Goal: Task Accomplishment & Management: Use online tool/utility

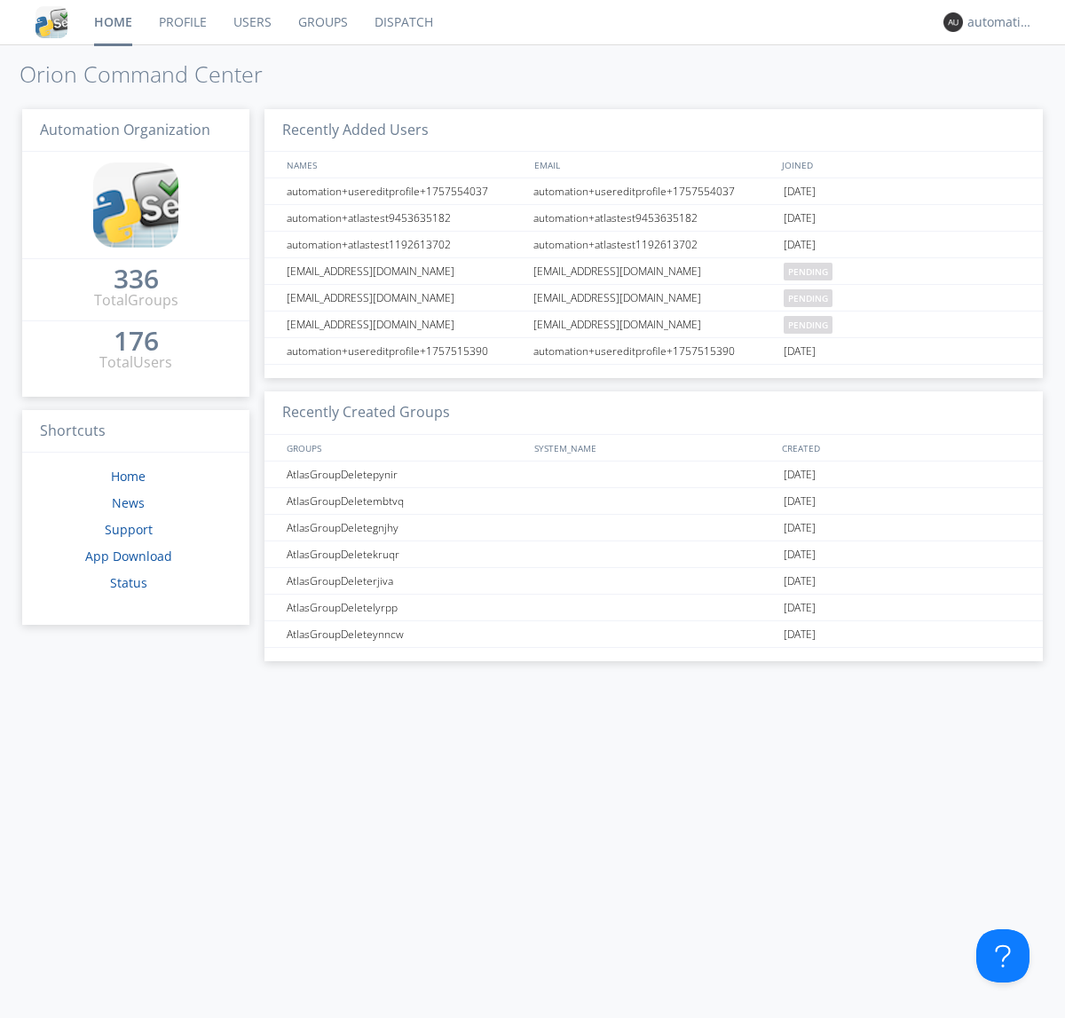
click at [402, 22] on link "Dispatch" at bounding box center [403, 22] width 85 height 44
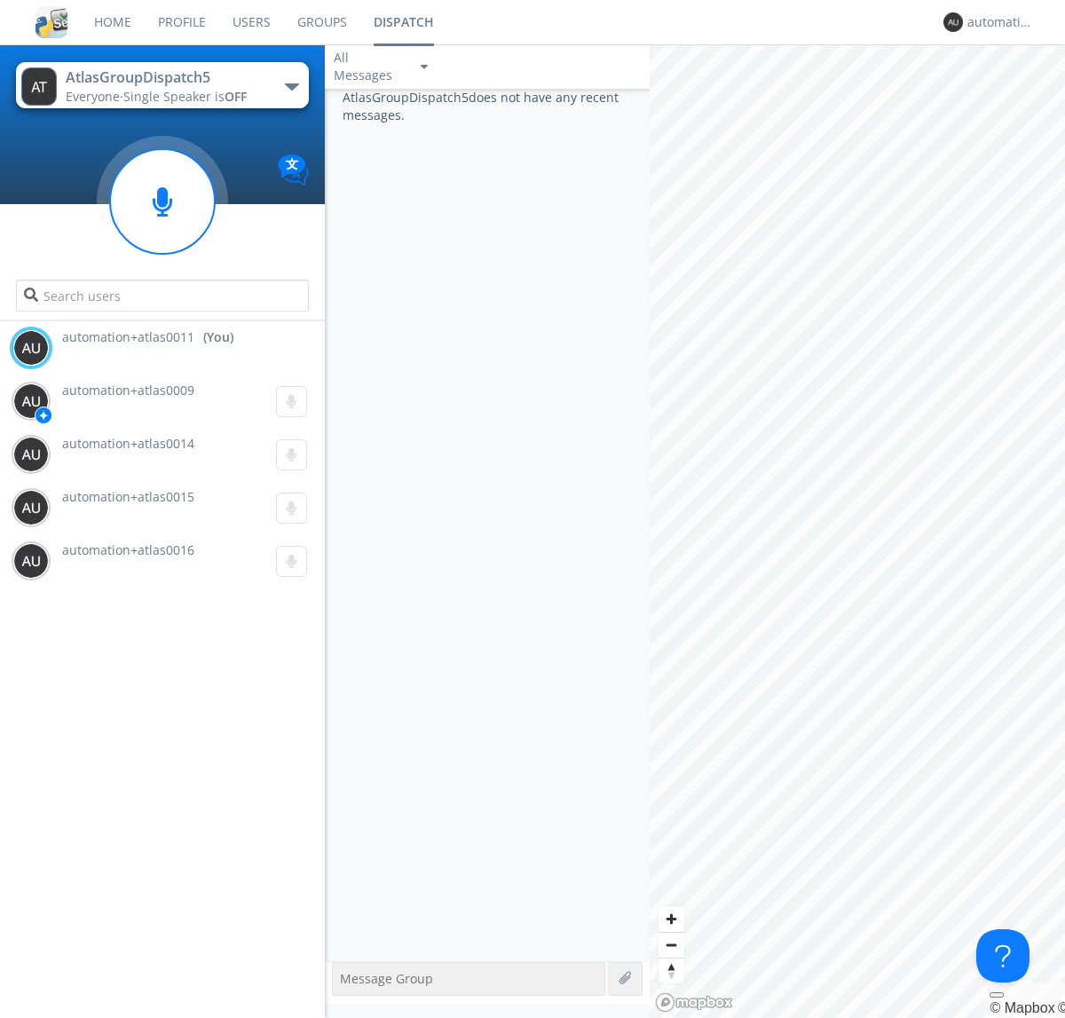
click at [291, 86] on div "button" at bounding box center [292, 86] width 14 height 7
click at [0, 0] on span "AtlasGroupDispatch6" at bounding box center [0, 0] width 0 height 0
click at [291, 86] on div "button" at bounding box center [292, 86] width 14 height 7
click at [0, 0] on span "AtlasGroupDispatch5" at bounding box center [0, 0] width 0 height 0
click at [996, 22] on div "automation+atlas0011" at bounding box center [1001, 22] width 67 height 18
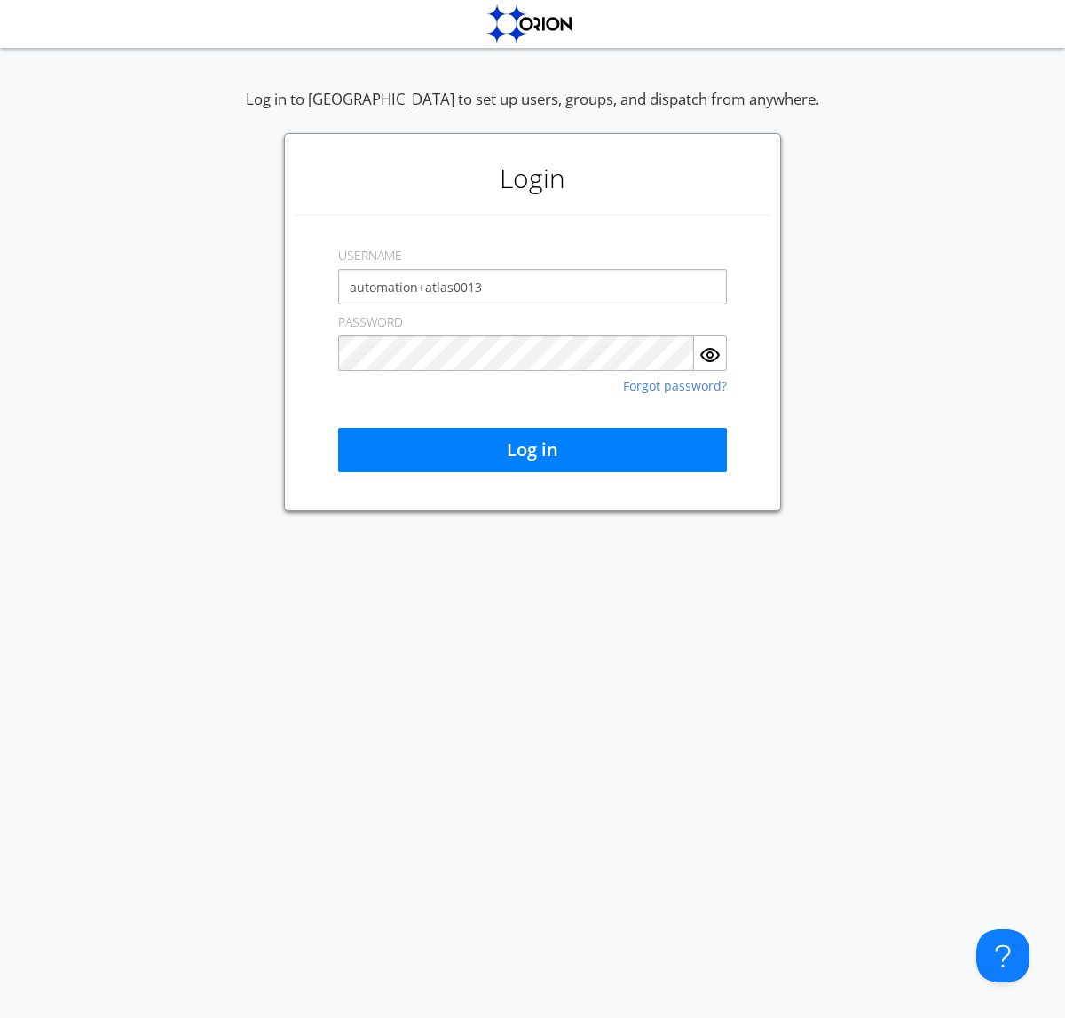
type input "automation+atlas0013"
click at [533, 450] on button "Log in" at bounding box center [532, 450] width 389 height 44
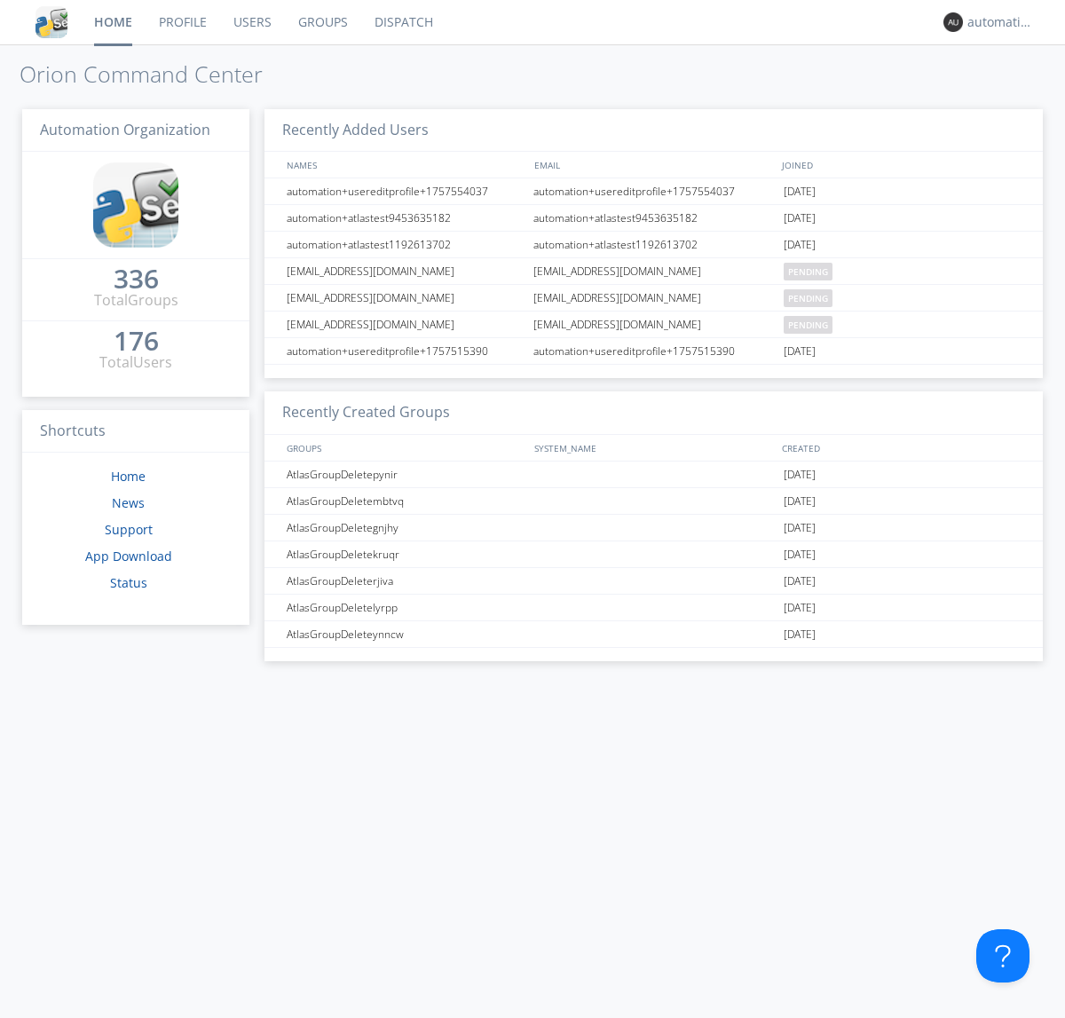
click at [402, 22] on link "Dispatch" at bounding box center [403, 22] width 85 height 44
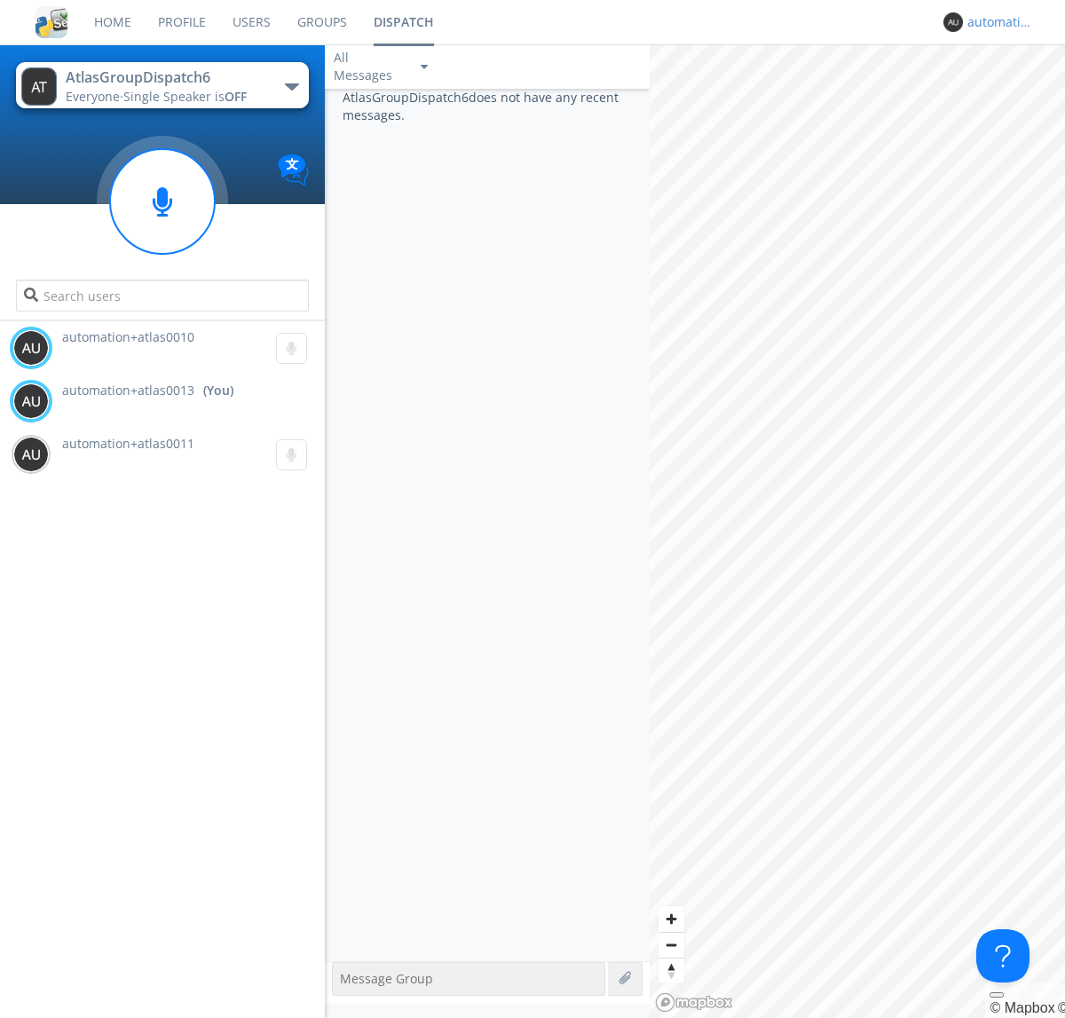
click at [996, 22] on div "automation+atlas0013" at bounding box center [1001, 22] width 67 height 18
